Goal: Task Accomplishment & Management: Manage account settings

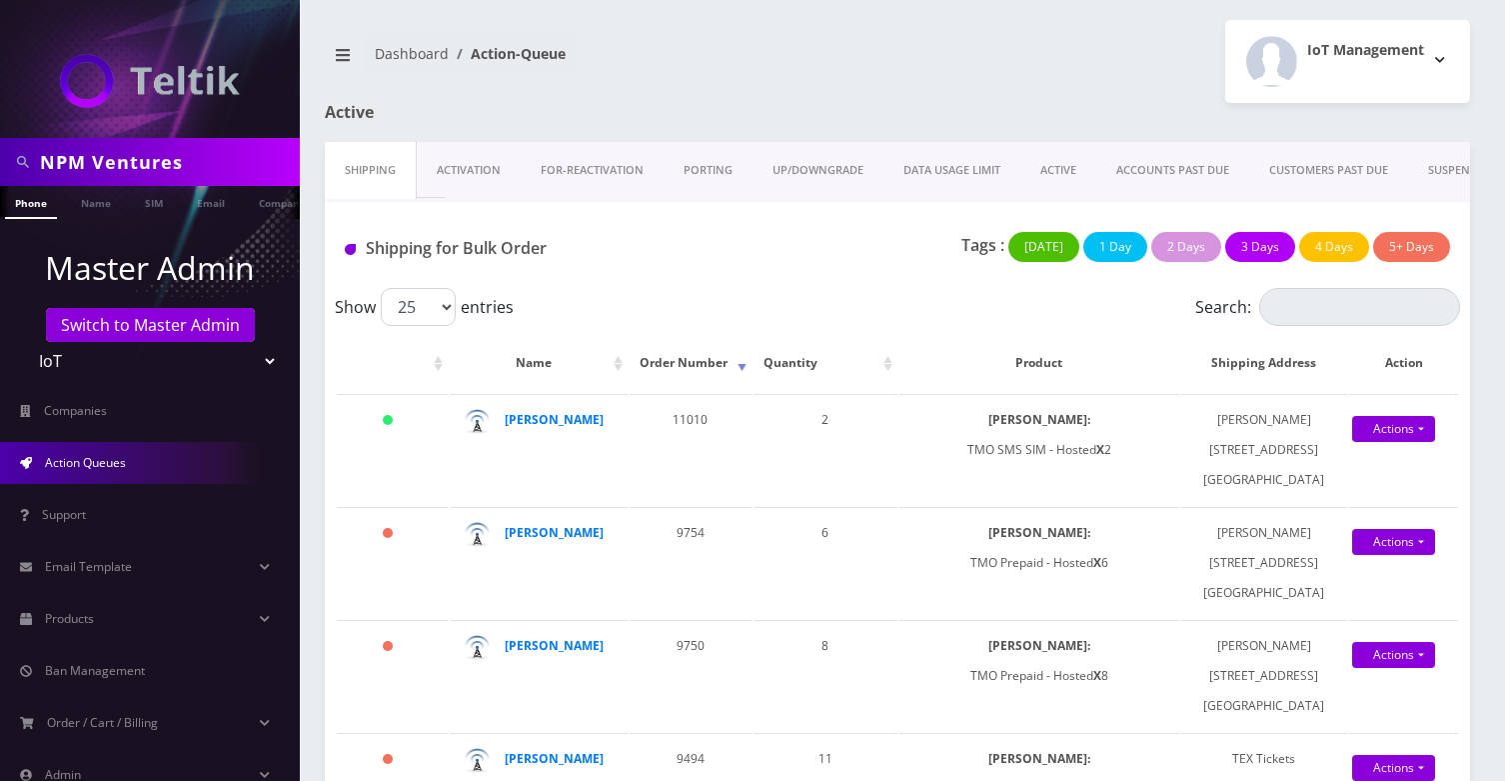
click at [134, 155] on input "NPM Ventures" at bounding box center [167, 162] width 255 height 38
type input "online"
click at [260, 207] on link "Company" at bounding box center [282, 202] width 67 height 33
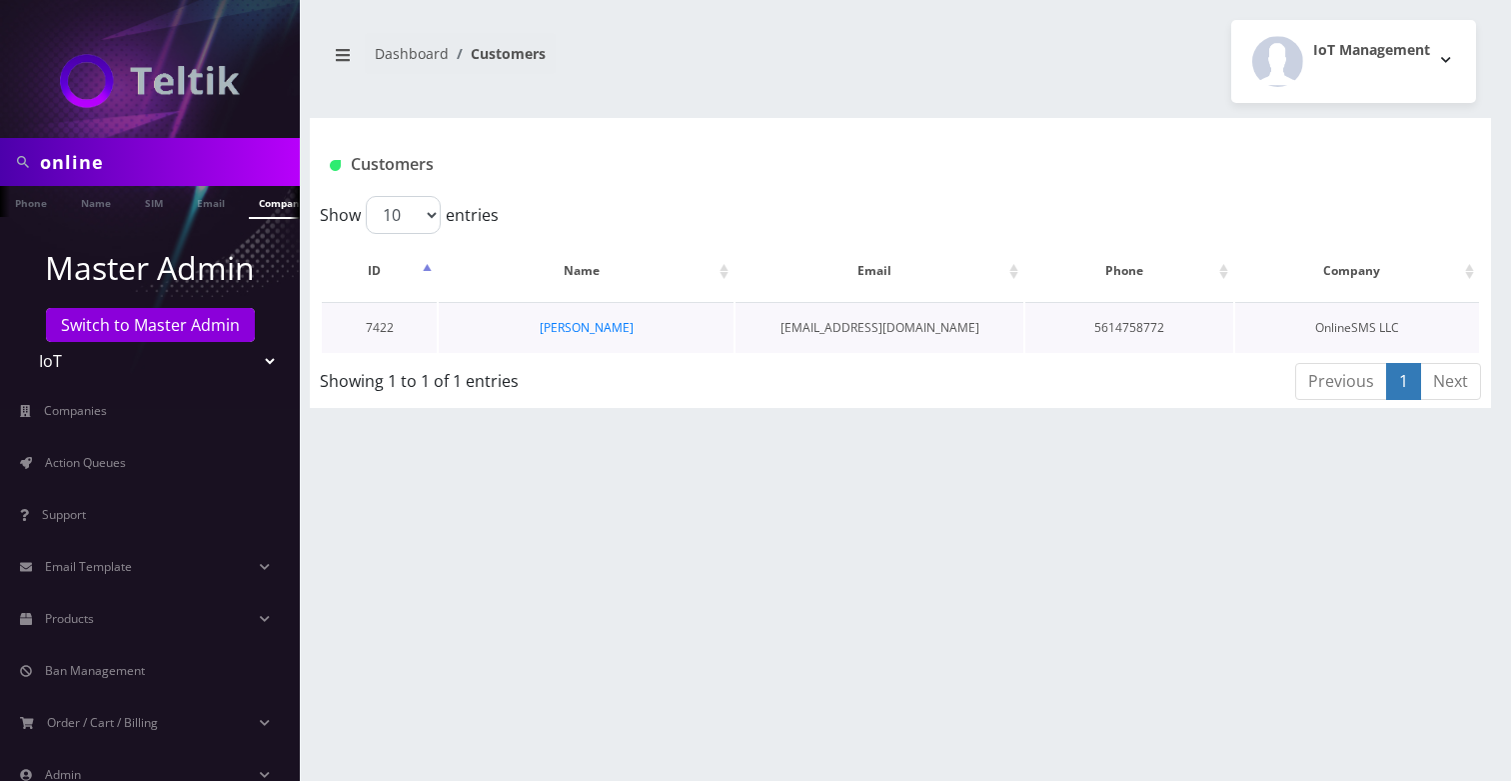
click at [573, 316] on td "[PERSON_NAME]" at bounding box center [586, 327] width 295 height 51
click at [570, 325] on link "[PERSON_NAME]" at bounding box center [587, 327] width 94 height 17
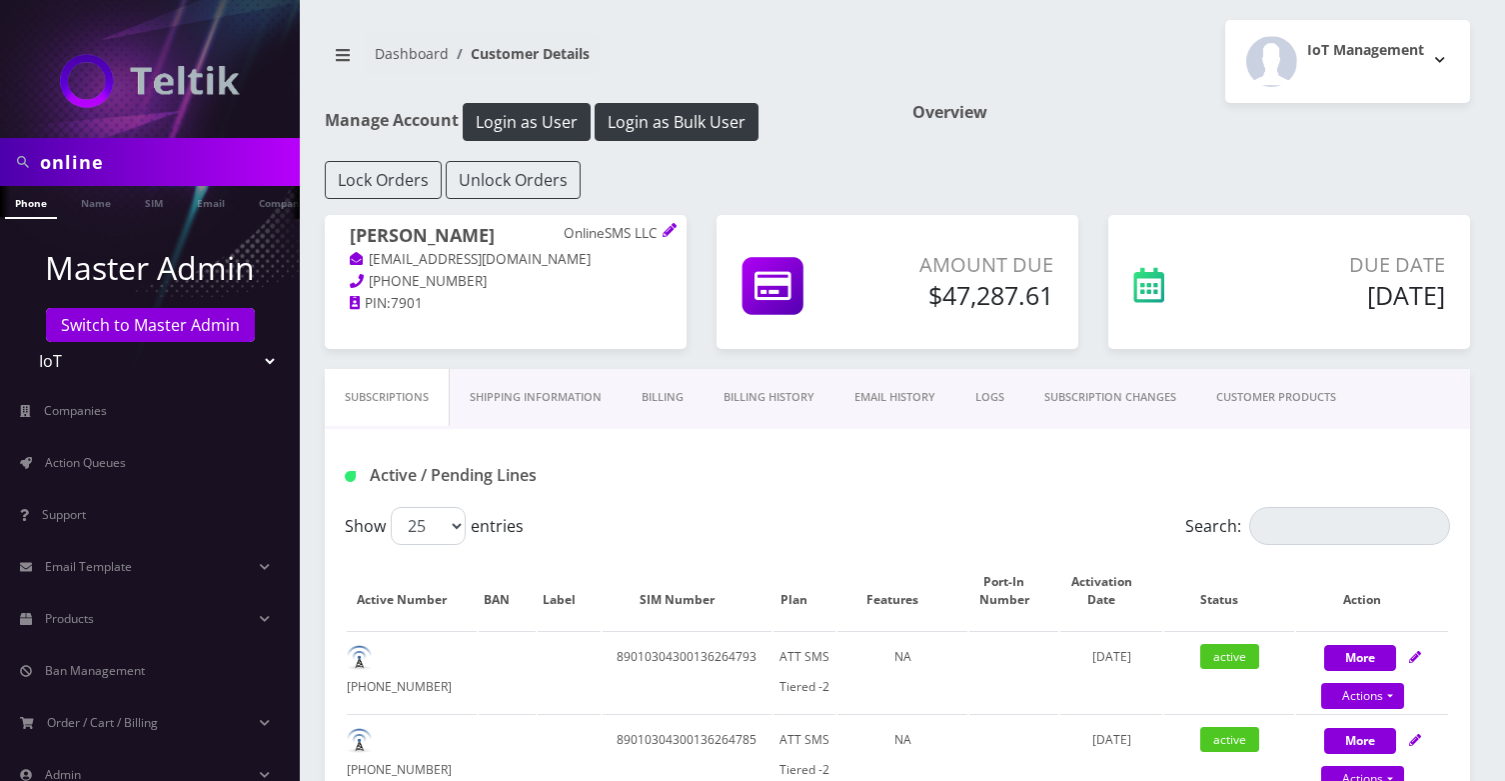
click at [667, 224] on icon at bounding box center [670, 230] width 14 height 14
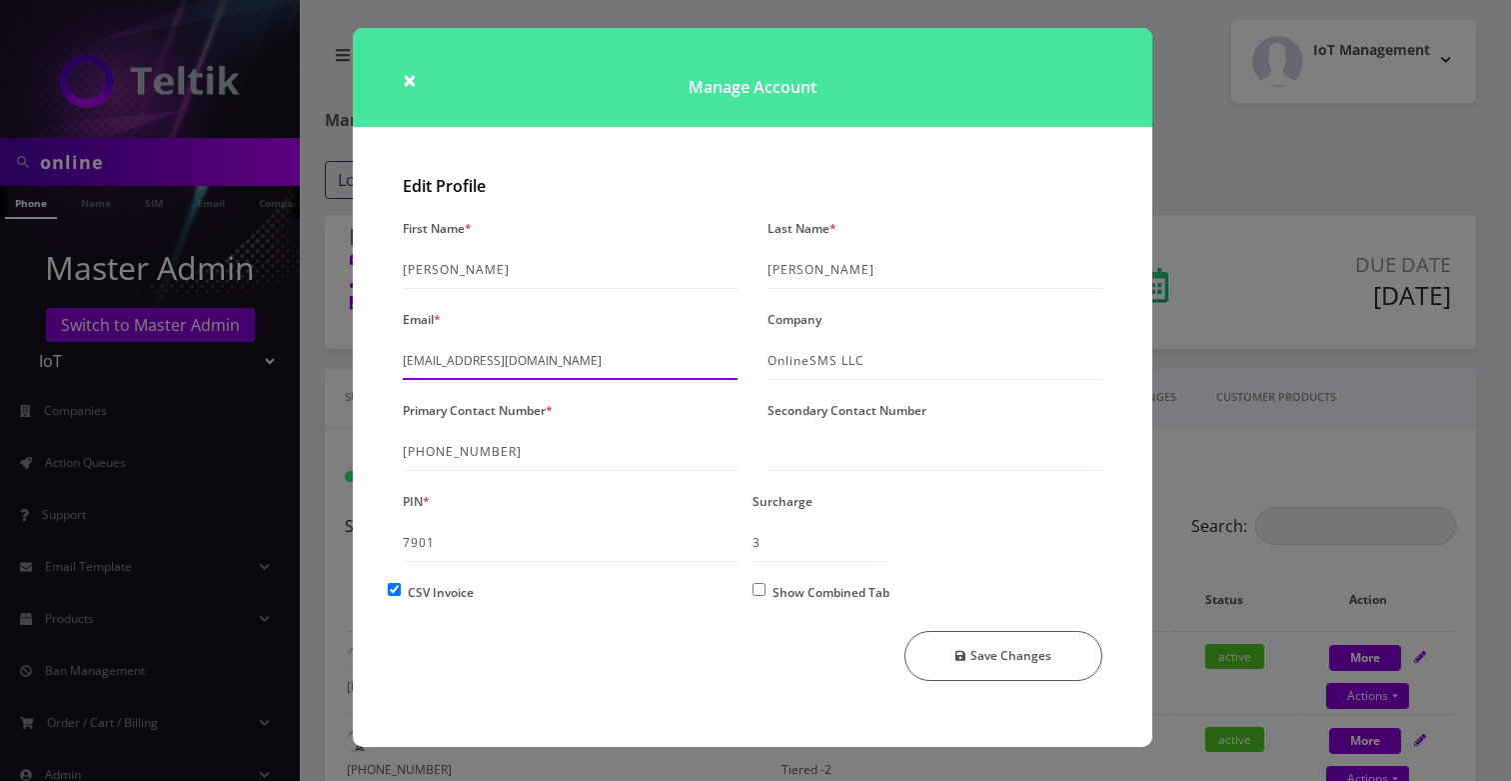
click at [524, 358] on input "khushi@teltik.com" at bounding box center [570, 361] width 335 height 38
paste input "admin@onlinesms.us"
type input "admin@onlinesms.us"
click at [1027, 660] on button "Save Changes" at bounding box center [1003, 656] width 199 height 50
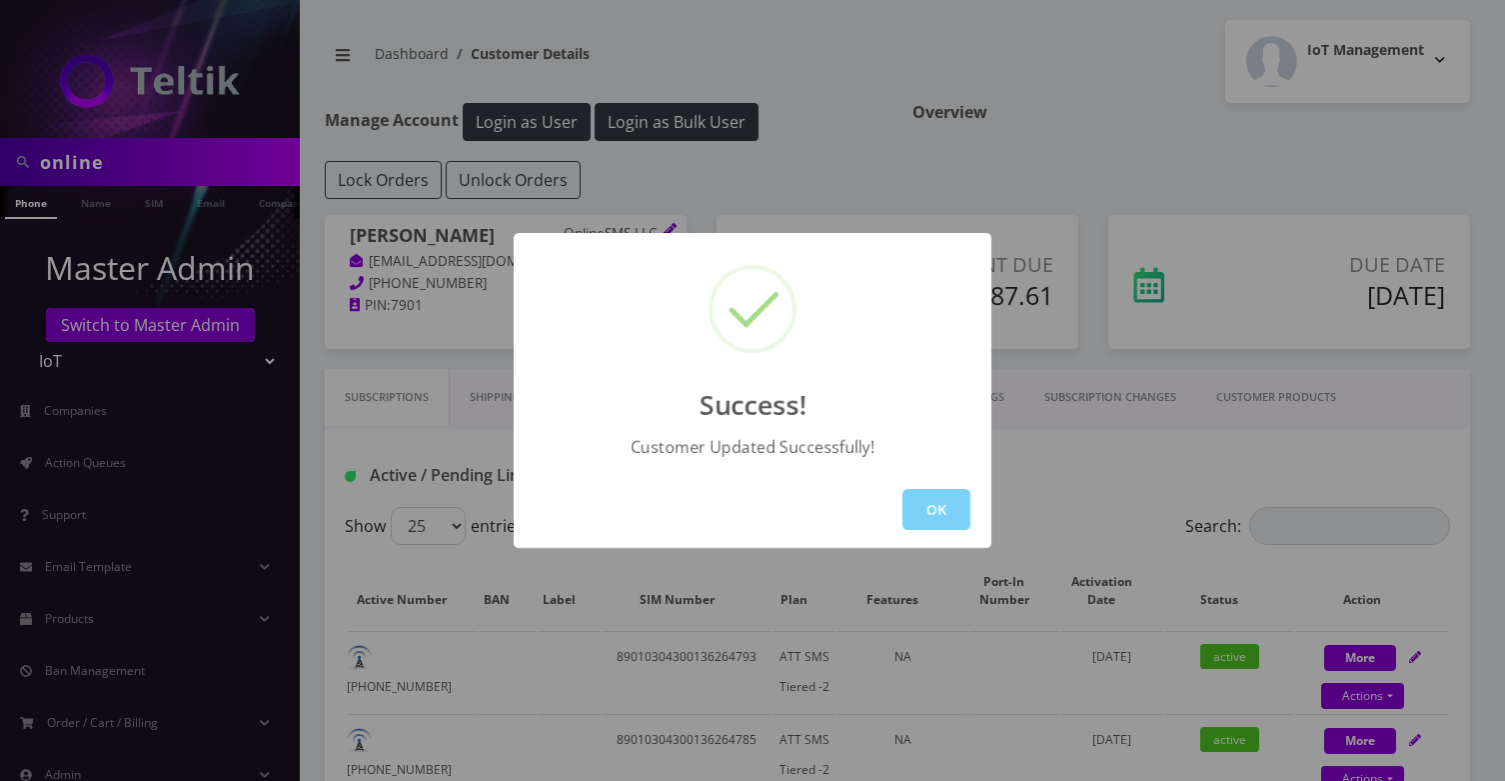
click at [945, 485] on div "OK" at bounding box center [753, 509] width 478 height 77
click at [930, 521] on button "OK" at bounding box center [936, 509] width 68 height 41
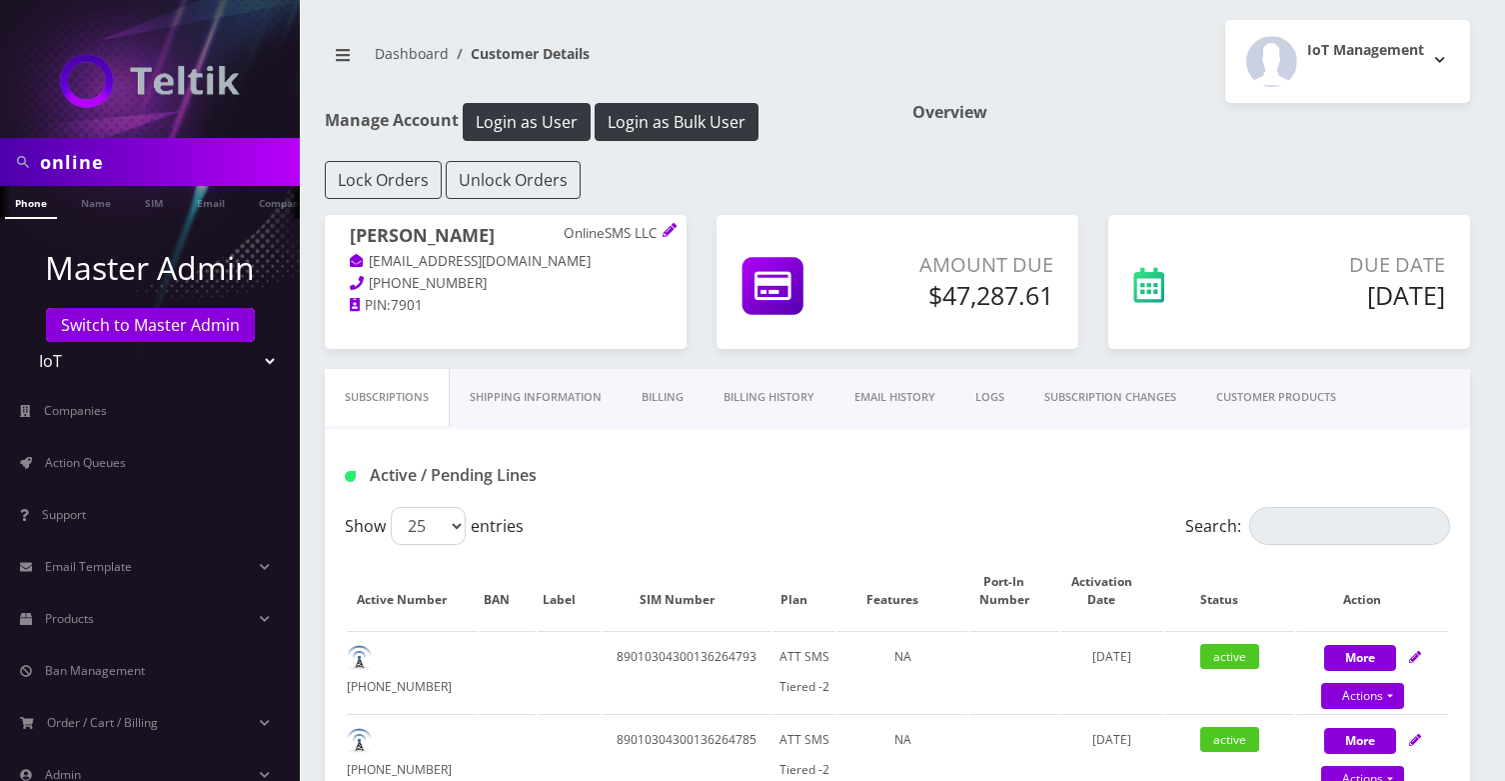
click at [669, 380] on link "Billing" at bounding box center [663, 397] width 82 height 57
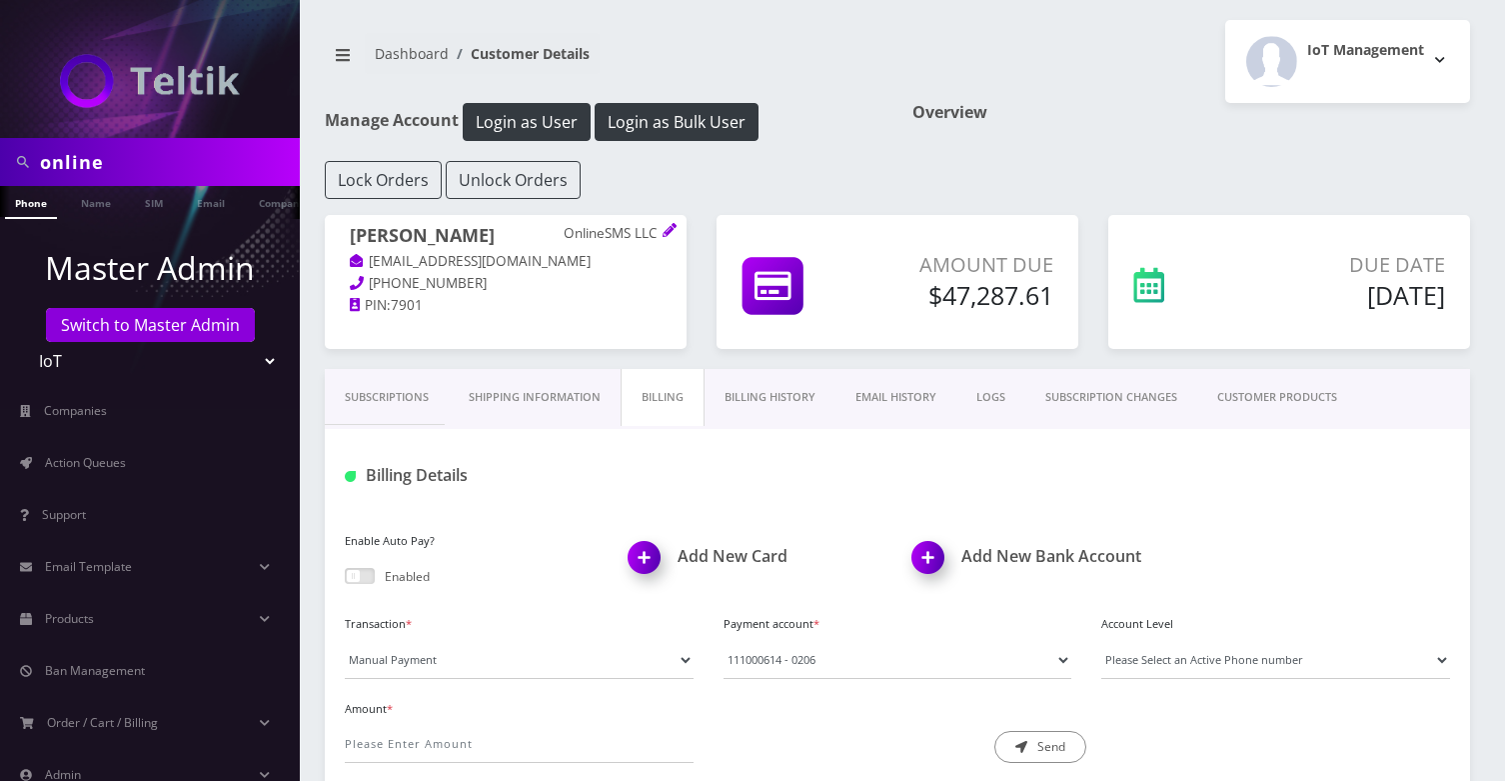
scroll to position [165, 0]
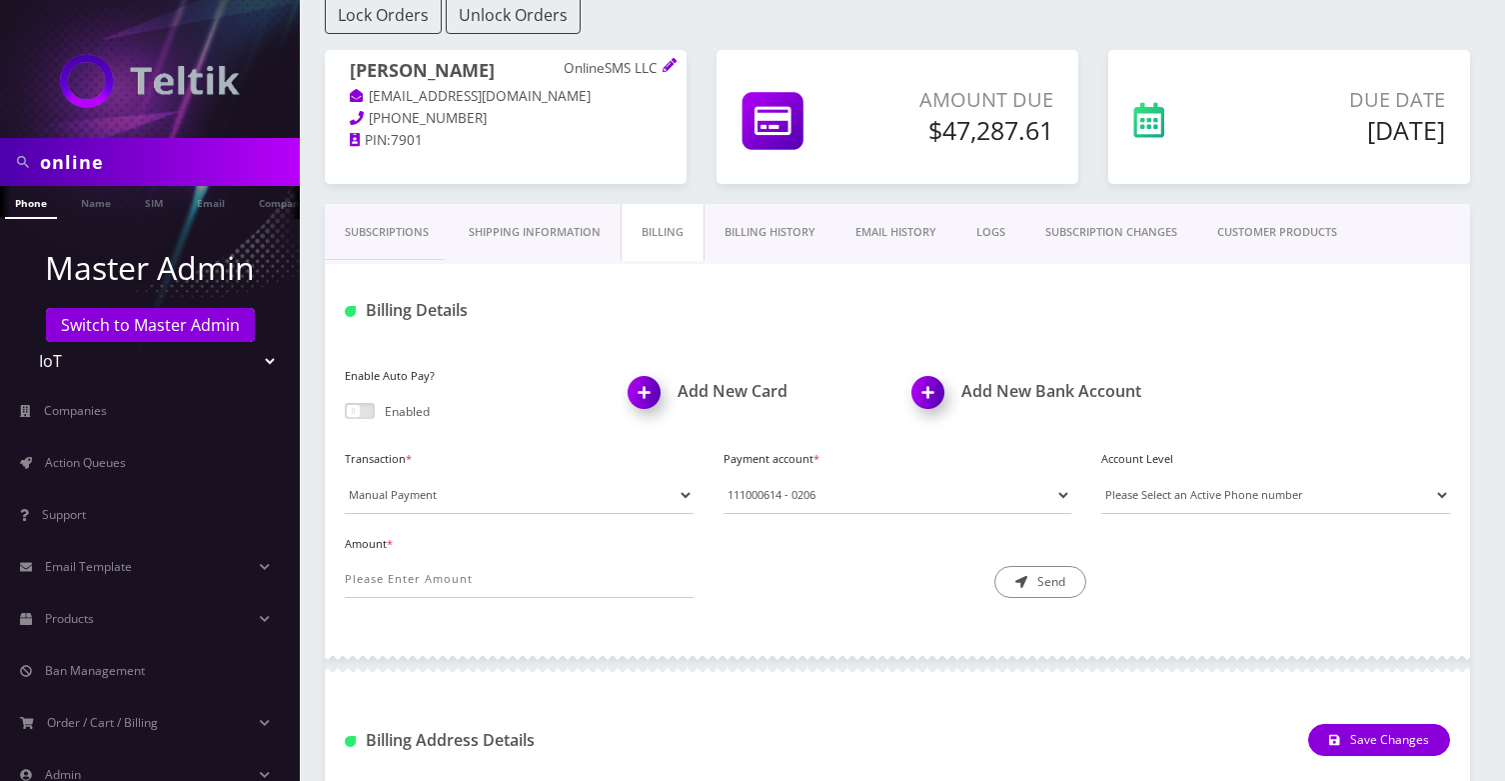
click at [366, 415] on span at bounding box center [360, 411] width 30 height 16
click at [345, 415] on input "checkbox" at bounding box center [345, 415] width 0 height 0
click at [403, 234] on link "Subscriptions" at bounding box center [387, 232] width 124 height 57
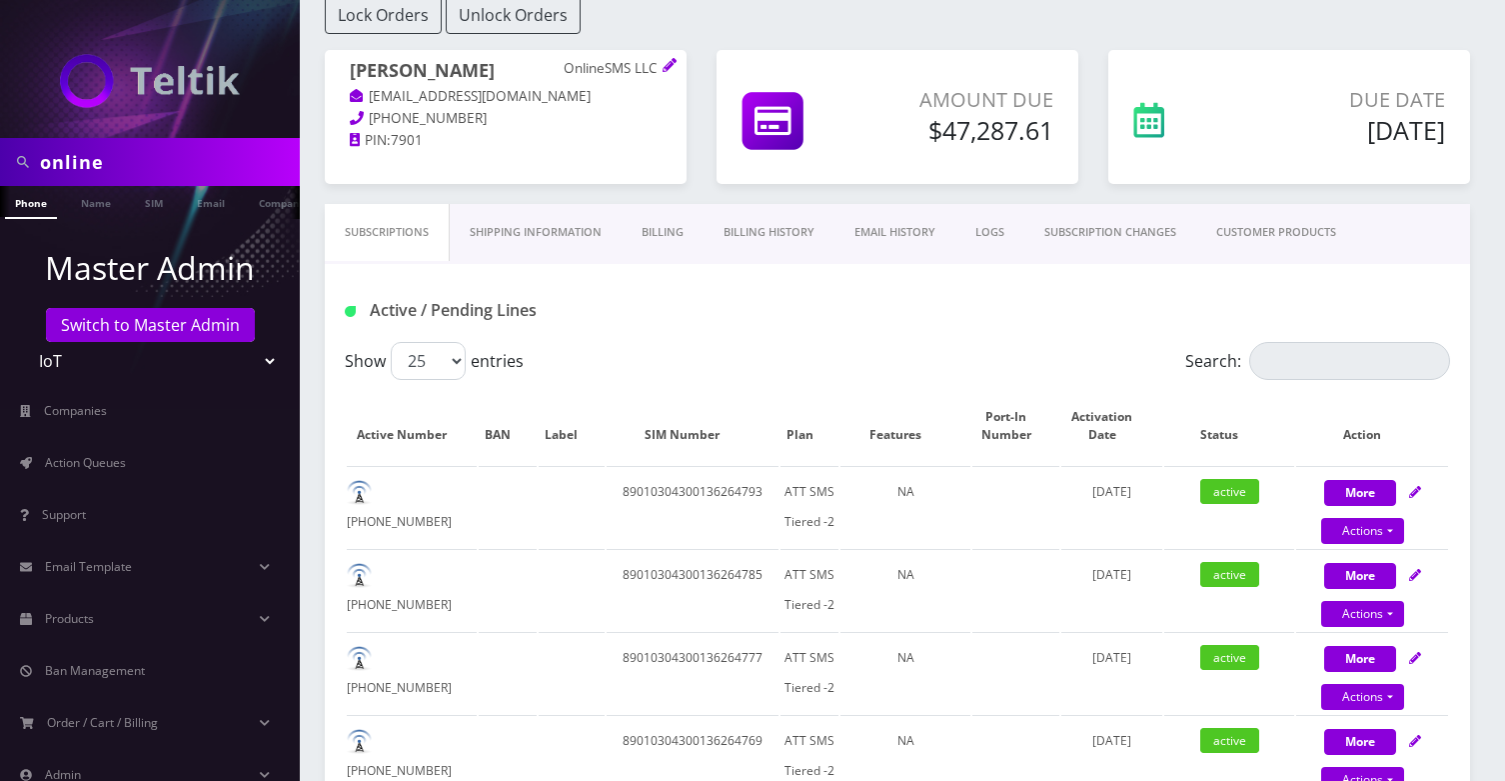
click at [676, 240] on link "Billing" at bounding box center [663, 232] width 82 height 57
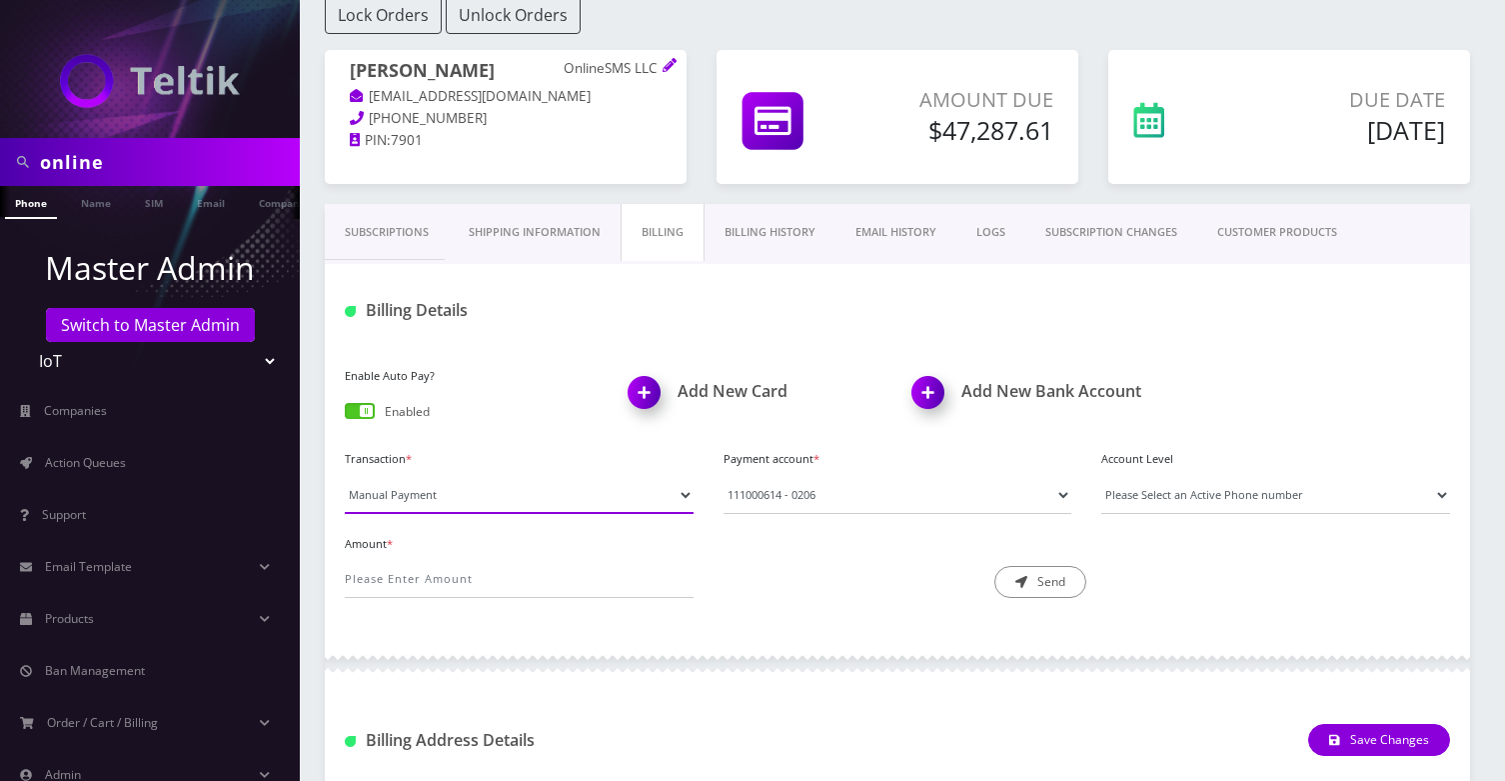
click at [437, 476] on select "Manual Payment Custom Charge Manual Credit Custom Invoice" at bounding box center [519, 495] width 349 height 38
select select "Custom Invoice"
click at [345, 476] on select "Manual Payment Custom Charge Manual Credit Custom Invoice" at bounding box center [519, 495] width 349 height 38
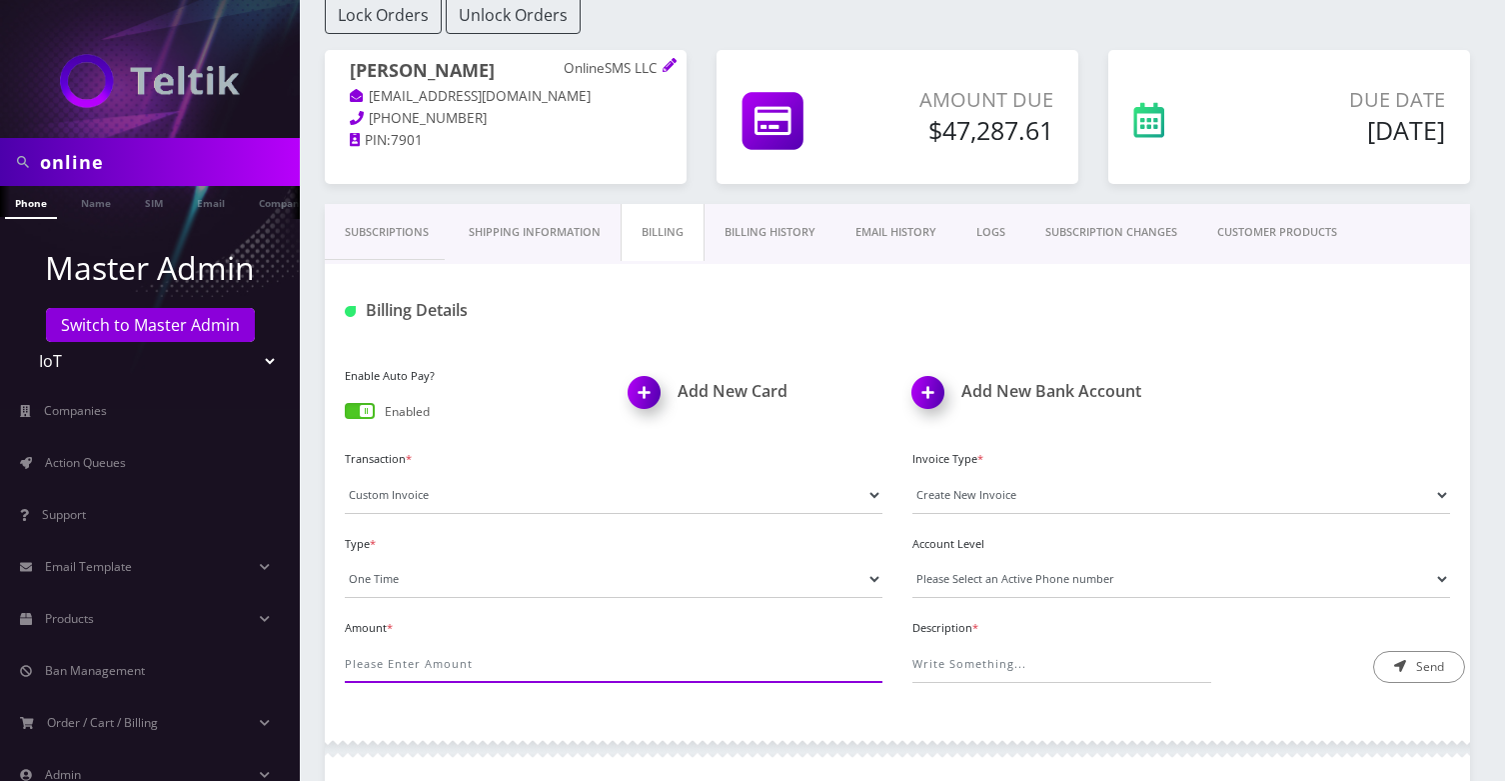
click at [404, 654] on input "Amount *" at bounding box center [614, 664] width 538 height 38
click at [990, 655] on input "Description *" at bounding box center [1061, 664] width 299 height 38
click at [616, 709] on div "Enable Auto Pay? Enabled Add New Card Add New Bank Account Transaction * Manual…" at bounding box center [897, 530] width 1145 height 377
click at [616, 678] on input "Amount *" at bounding box center [614, 664] width 538 height 38
type input "7609.21"
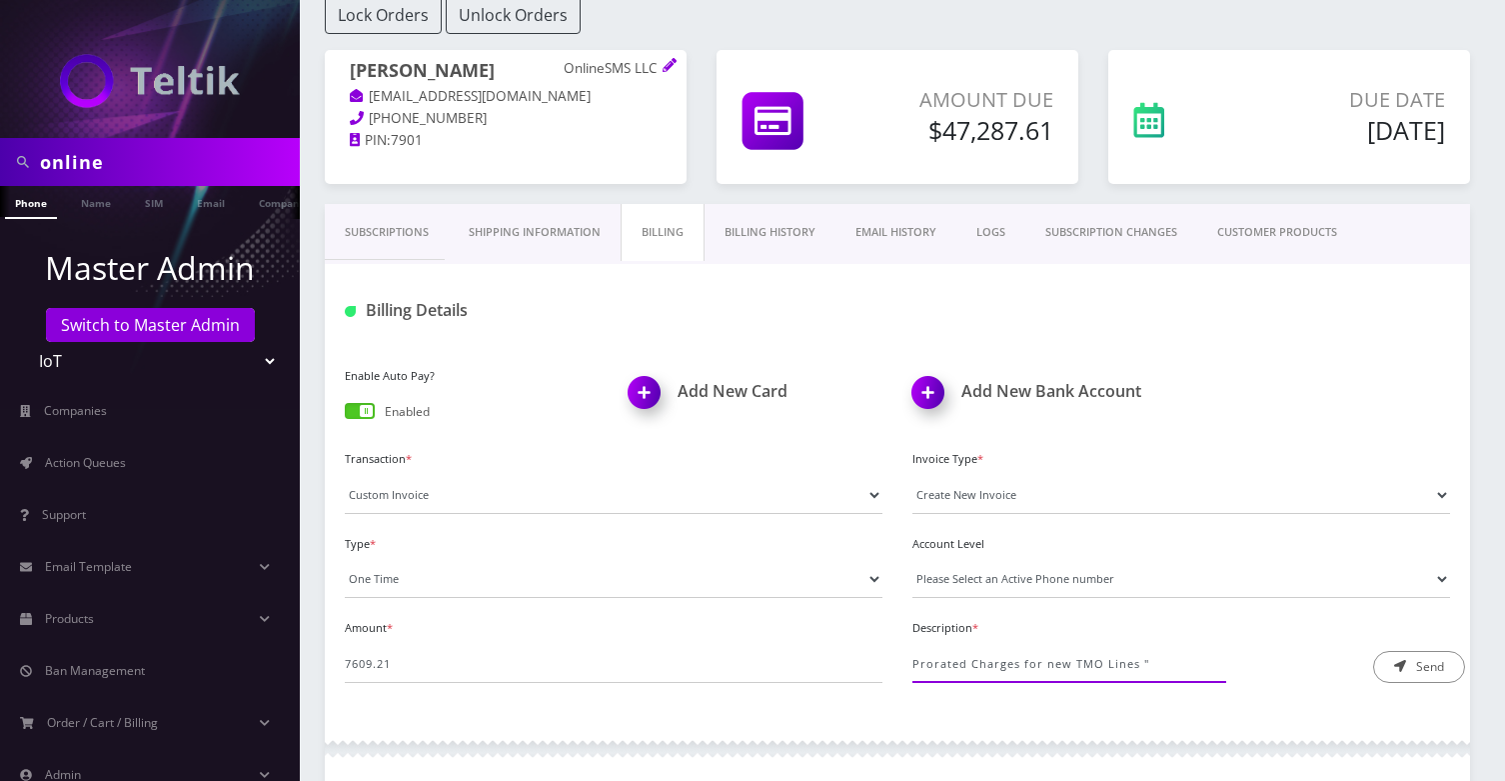
paste input "https://docs.google.com/spreadsheets/d/17ppjITntY6hy0P7b21ftLGjW32tRa-Mwf-5q32g…"
type input "Prorated Charges for new TMO Lines "https://docs.google.com/spreadsheets/d/17pp…"
click at [1419, 659] on button "Send" at bounding box center [1419, 667] width 92 height 32
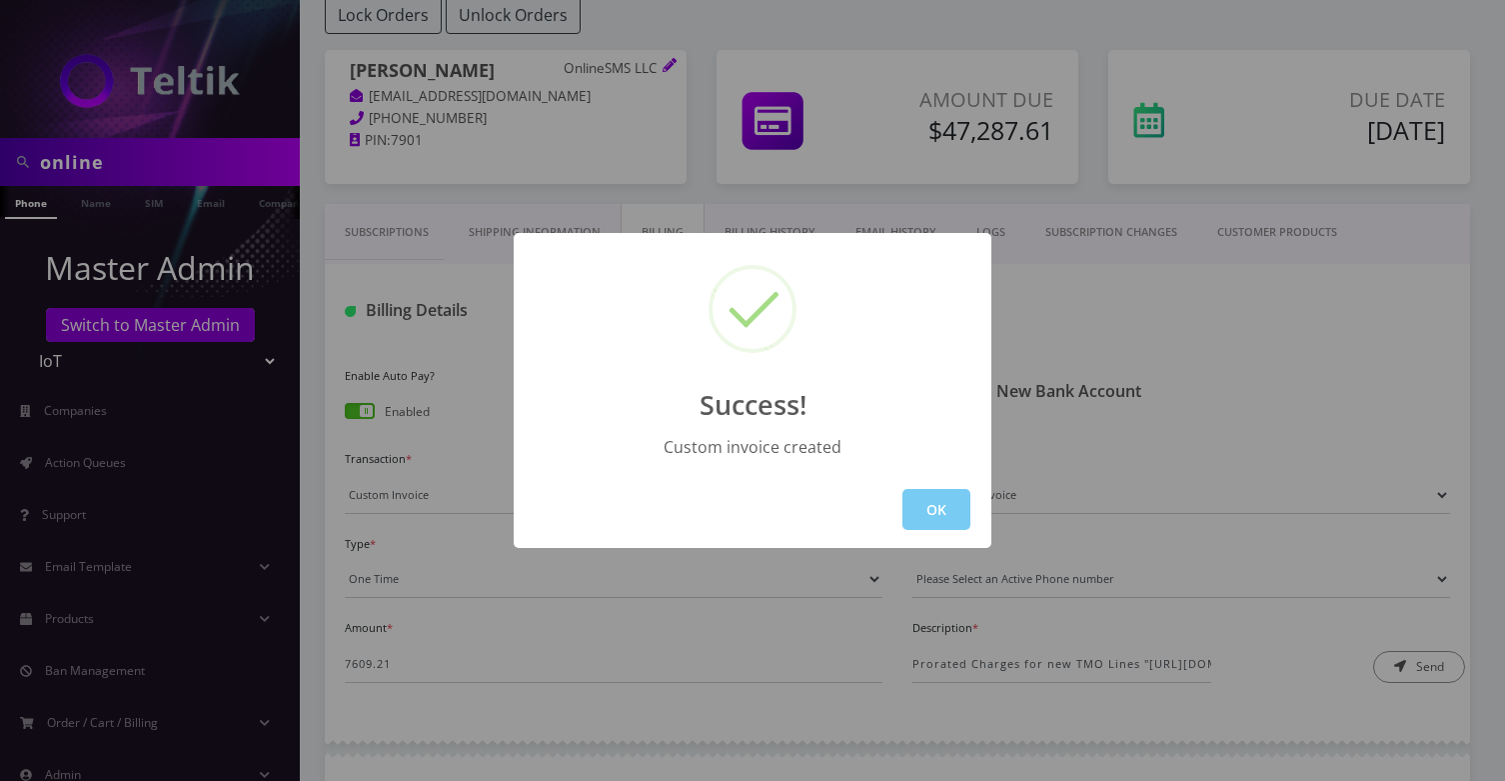
click at [946, 511] on button "OK" at bounding box center [936, 509] width 68 height 41
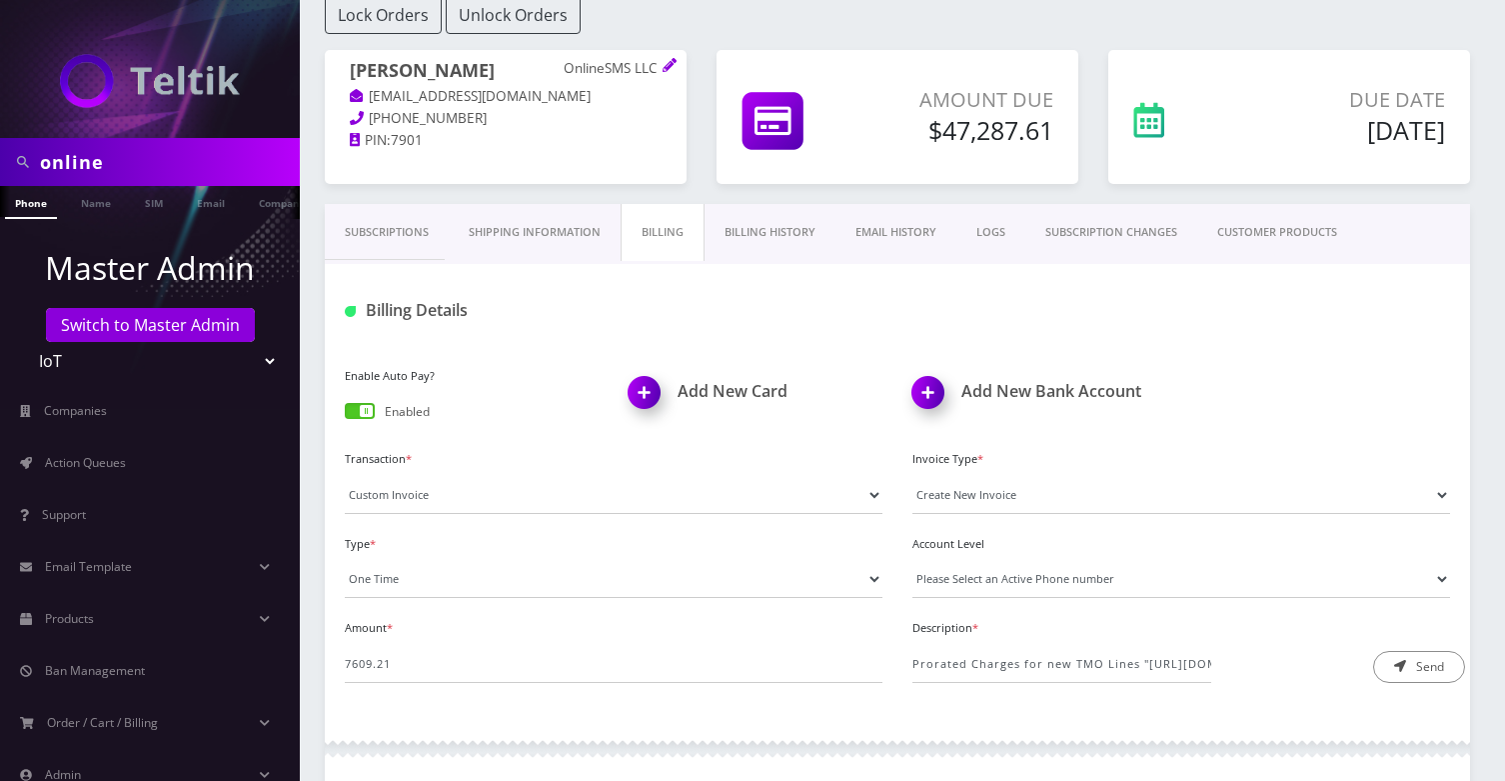
click at [659, 228] on link "Billing" at bounding box center [663, 232] width 84 height 57
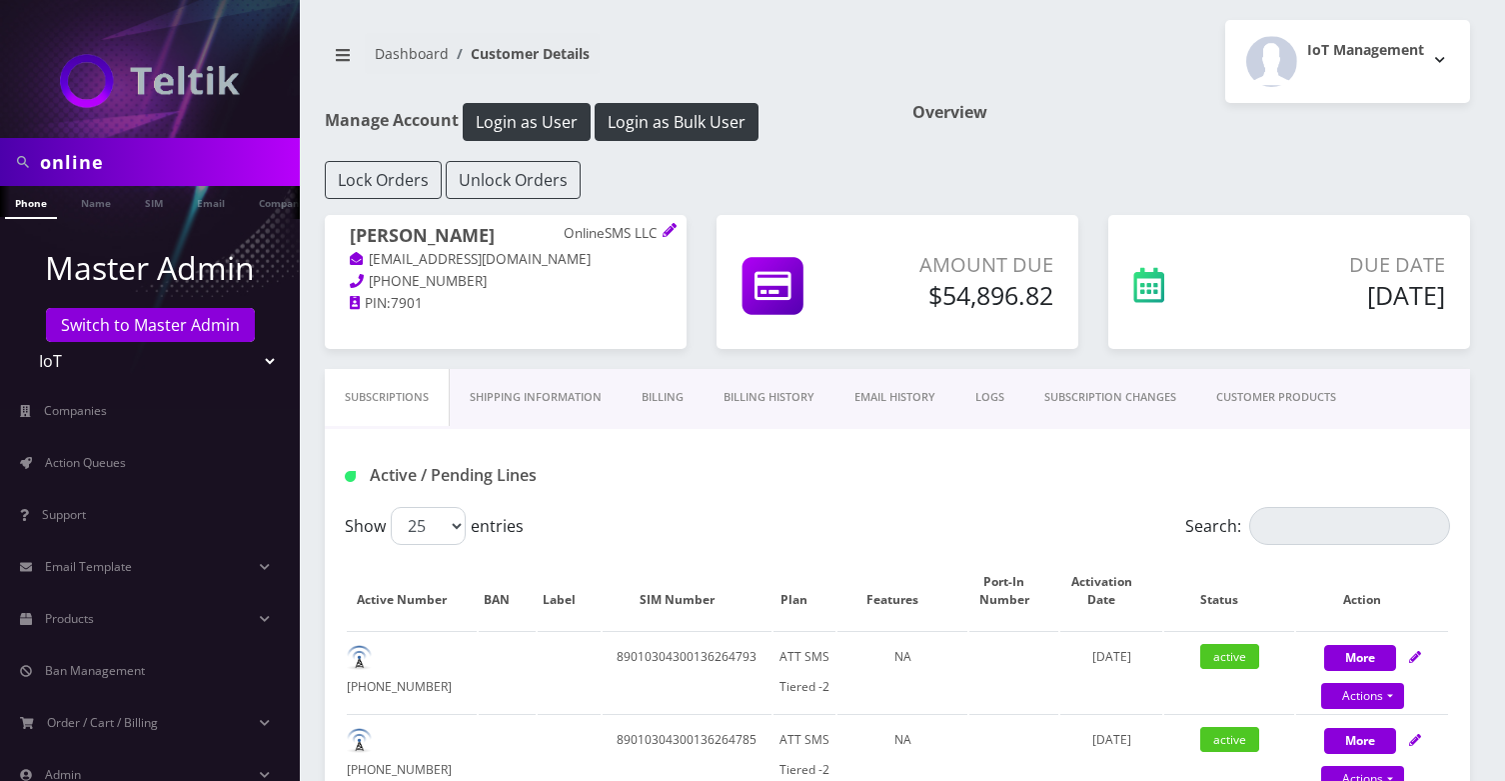
click at [877, 189] on div "Lock Orders Unlock Orders" at bounding box center [897, 180] width 1175 height 38
click at [113, 159] on input "online" at bounding box center [167, 162] width 255 height 38
type input "NPM Ventures"
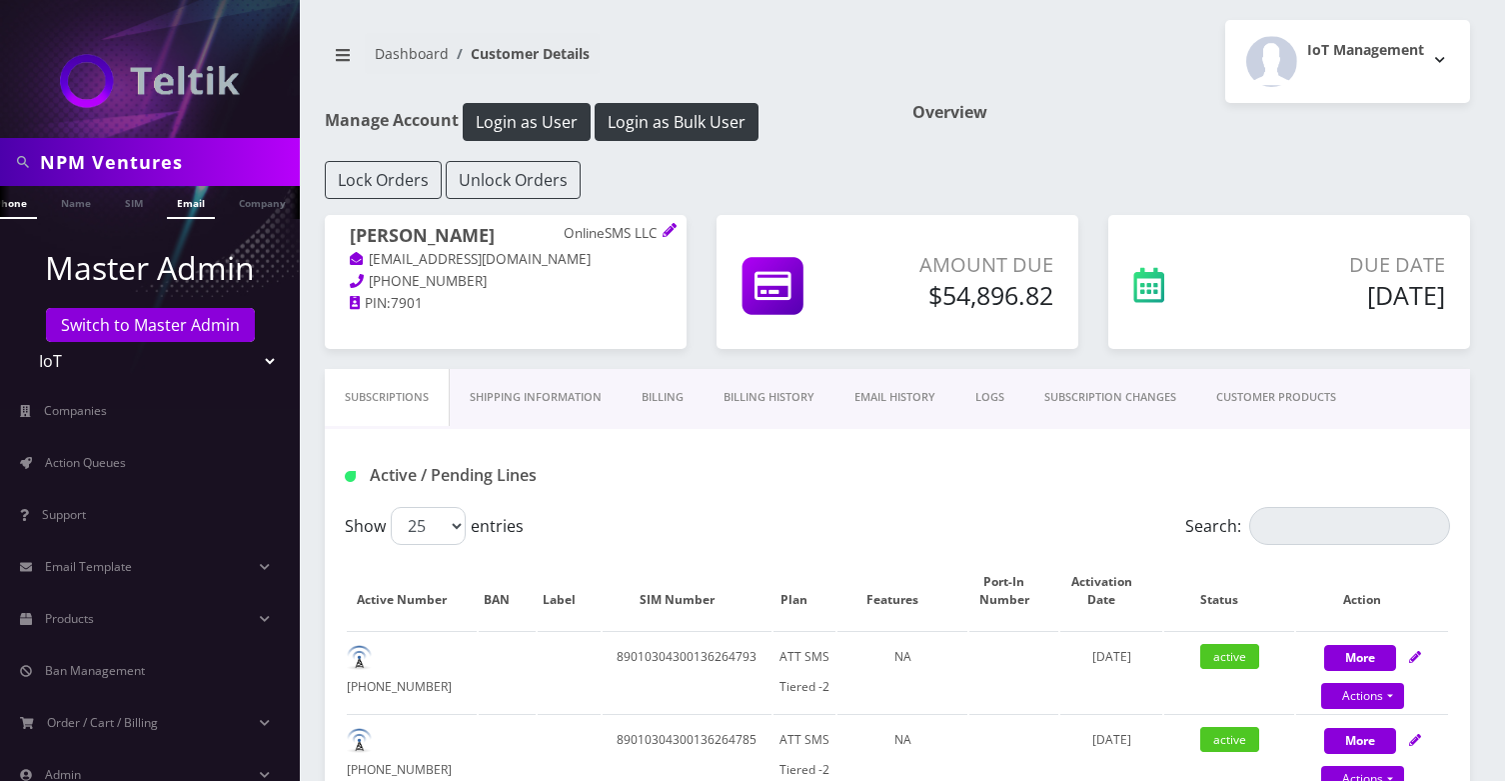
click at [177, 199] on link "Email" at bounding box center [191, 202] width 48 height 33
click at [211, 199] on link "Email" at bounding box center [191, 202] width 48 height 33
click at [232, 202] on link "Company" at bounding box center [262, 202] width 67 height 33
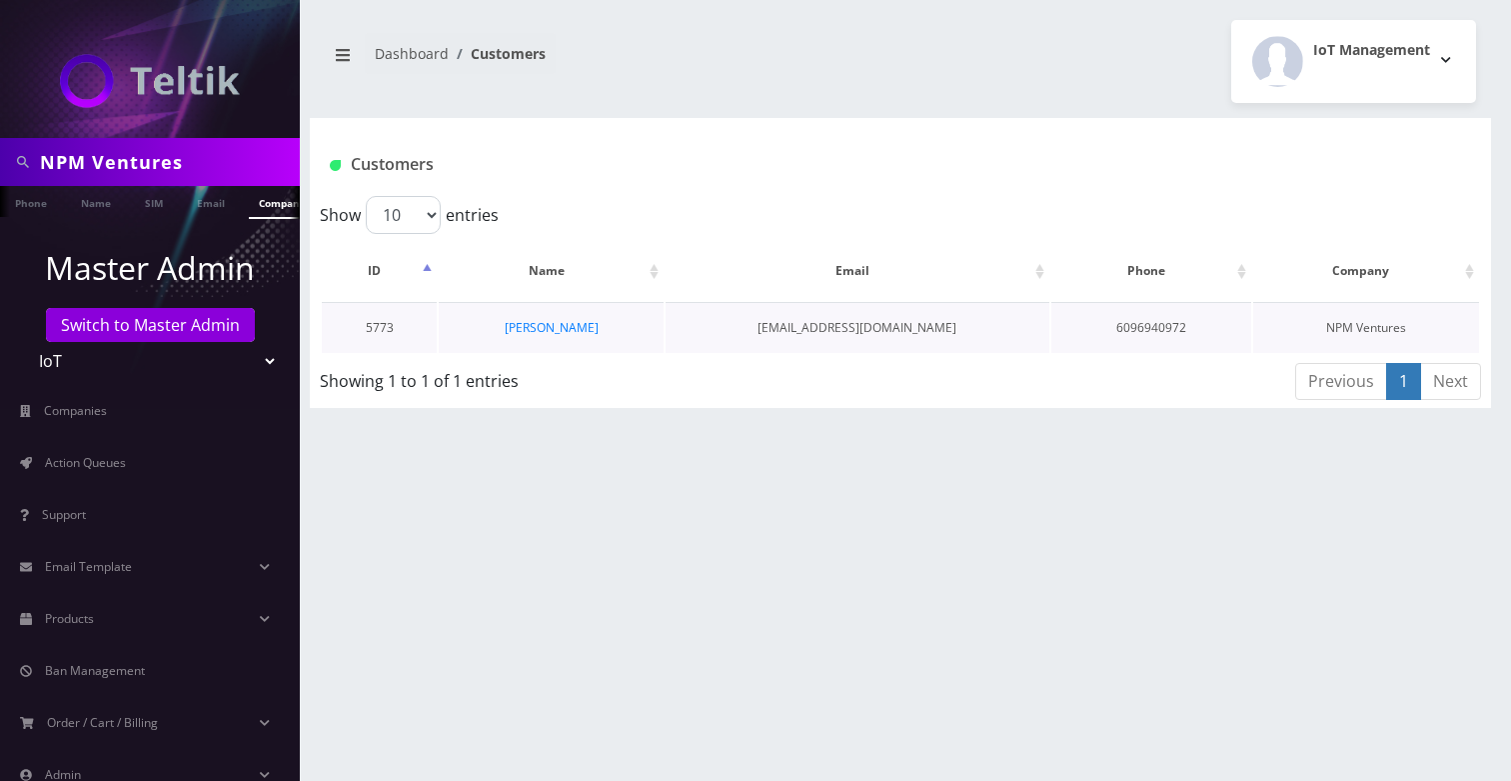
click at [579, 316] on td "[PERSON_NAME]" at bounding box center [551, 327] width 225 height 51
click at [567, 329] on link "[PERSON_NAME]" at bounding box center [552, 327] width 94 height 17
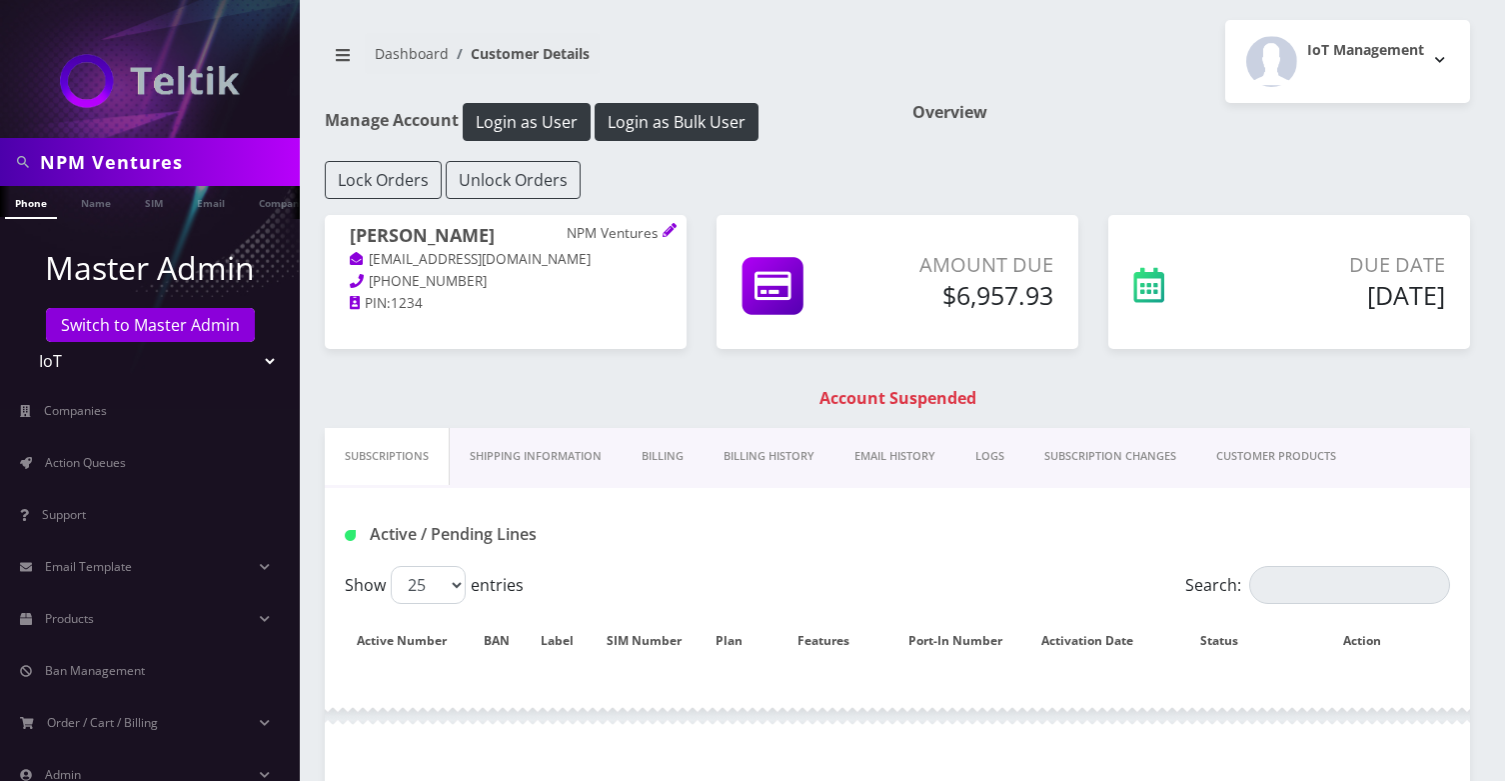
click at [713, 426] on div "Nathan Moser NPM Ventures npmventures1@gmail.com 609-694-0972 PIN: 1234 Amount …" at bounding box center [897, 321] width 1175 height 213
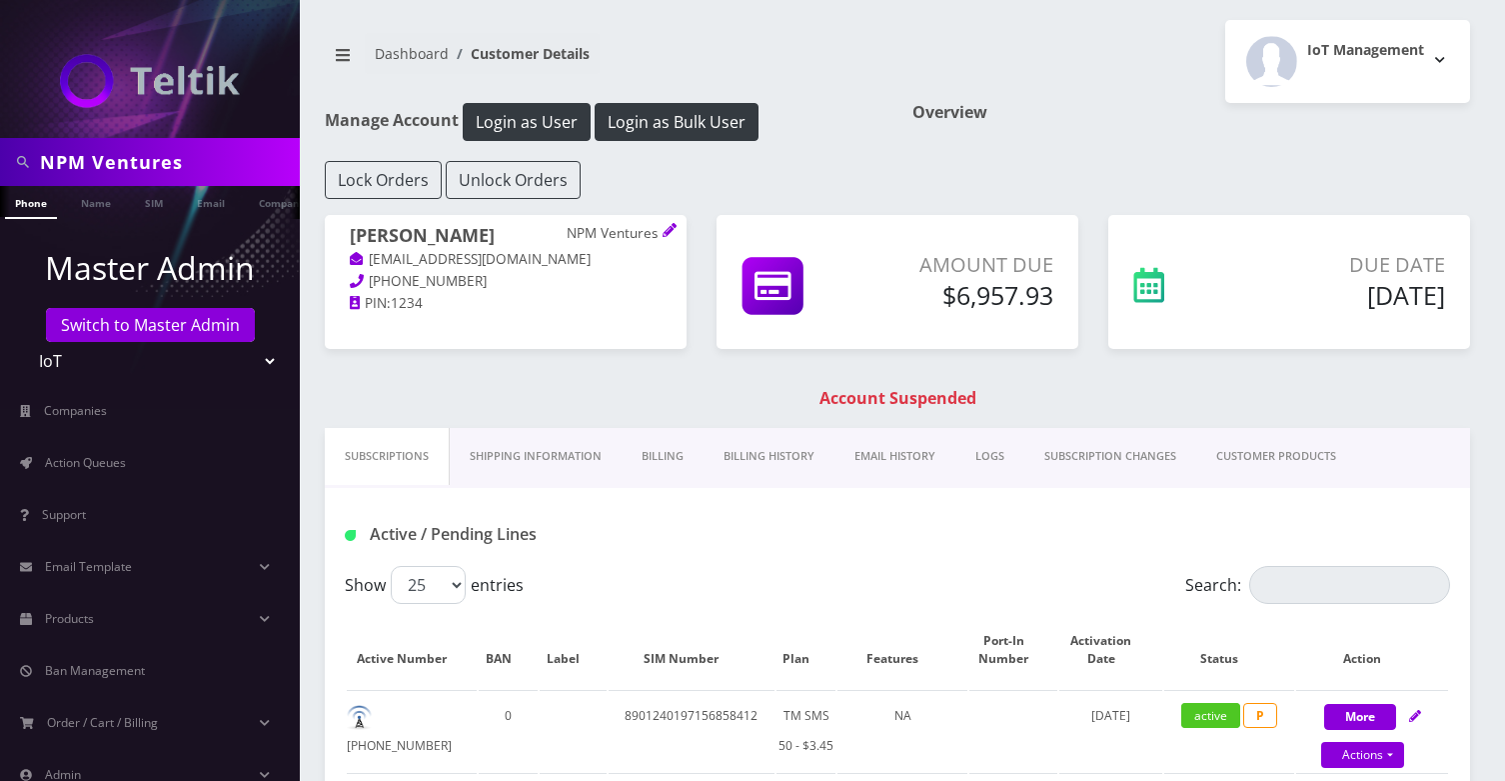
click at [753, 451] on link "Billing History" at bounding box center [769, 456] width 131 height 57
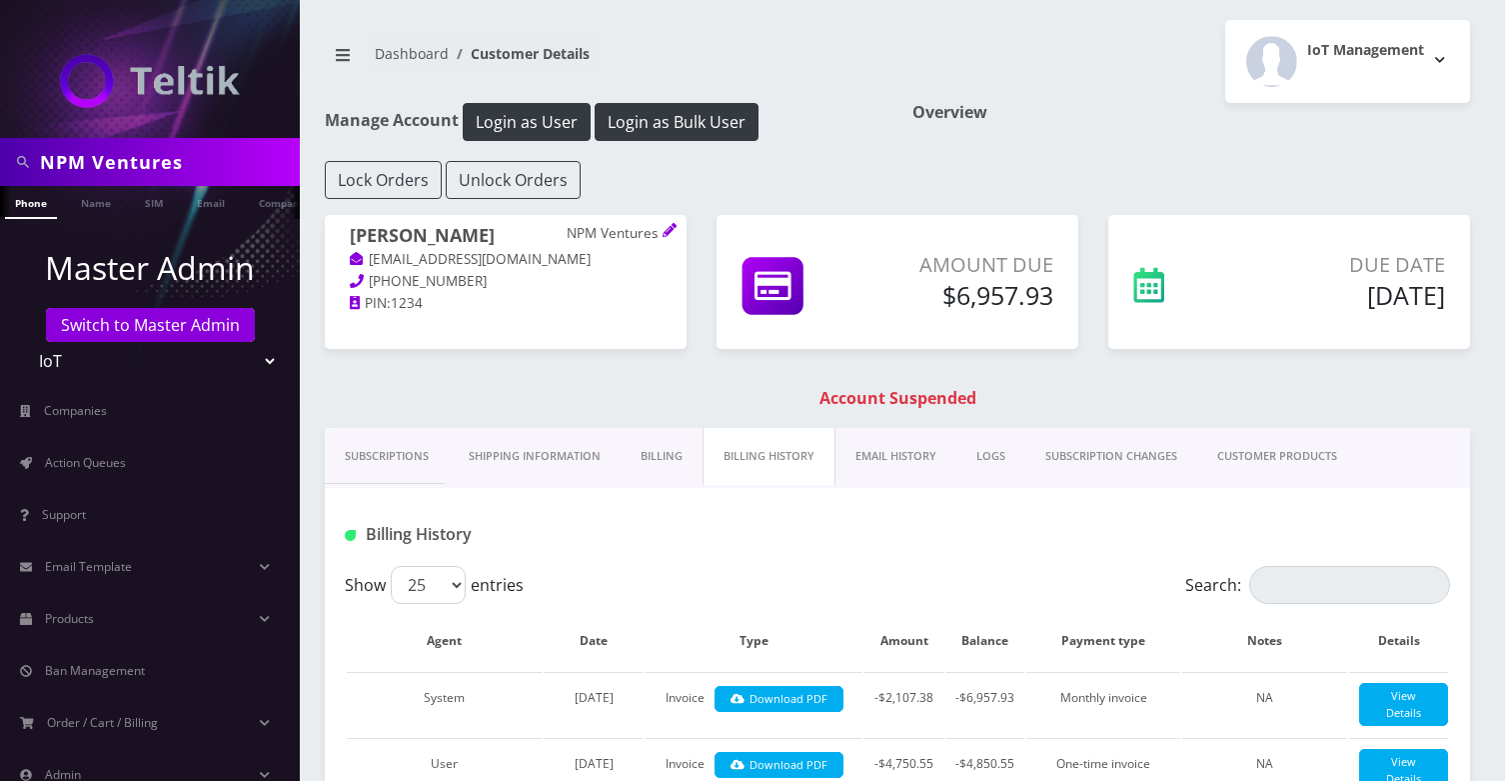
click at [923, 177] on div "Lock Orders Unlock Orders" at bounding box center [897, 180] width 1175 height 38
